Goal: Register for event/course

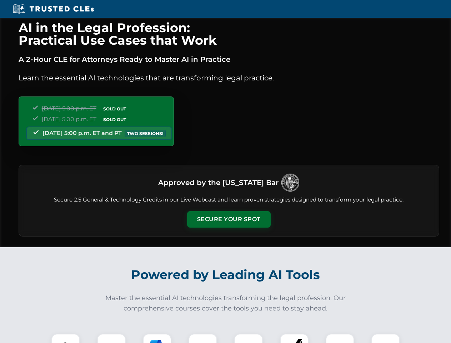
click at [228, 219] on button "Secure Your Spot" at bounding box center [229, 219] width 84 height 16
click at [66, 338] on img at bounding box center [65, 347] width 21 height 21
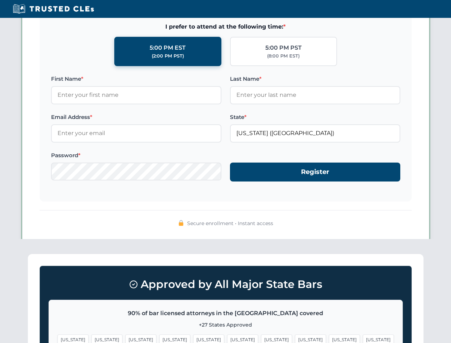
click at [261, 338] on span "[US_STATE]" at bounding box center [276, 339] width 31 height 10
click at [329, 338] on span "[US_STATE]" at bounding box center [344, 339] width 31 height 10
